Goal: Task Accomplishment & Management: Use online tool/utility

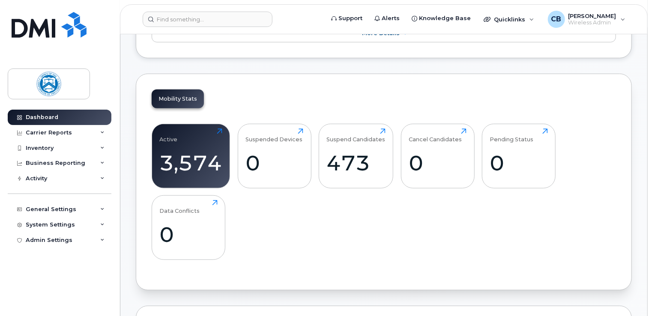
scroll to position [214, 0]
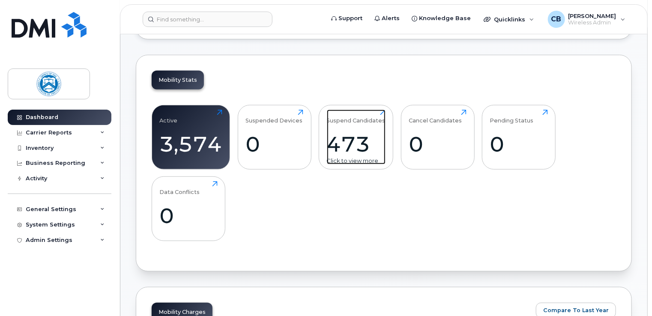
click at [380, 112] on div "Suspend Candidates" at bounding box center [356, 117] width 59 height 14
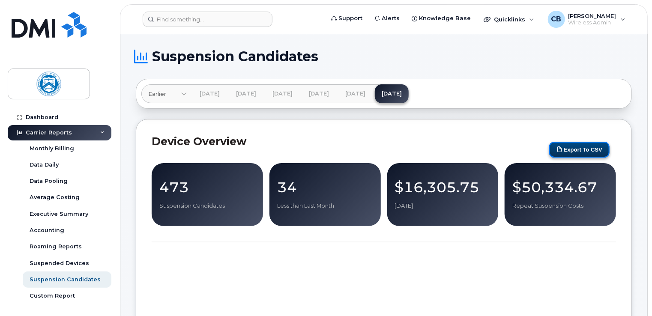
click at [584, 148] on button "Export to CSV" at bounding box center [580, 150] width 60 height 16
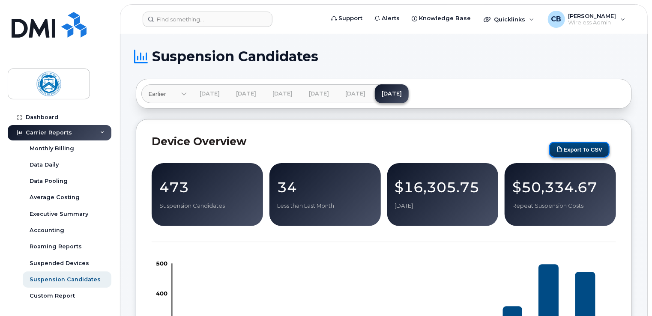
click at [579, 149] on button "Export to CSV" at bounding box center [580, 150] width 60 height 16
